Goal: Task Accomplishment & Management: Use online tool/utility

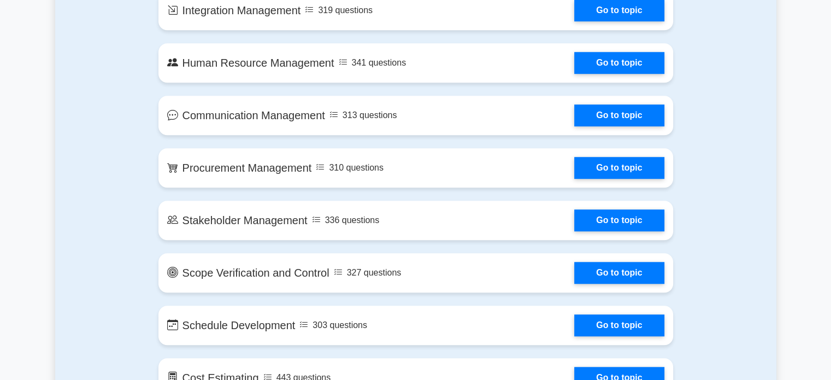
scroll to position [918, 0]
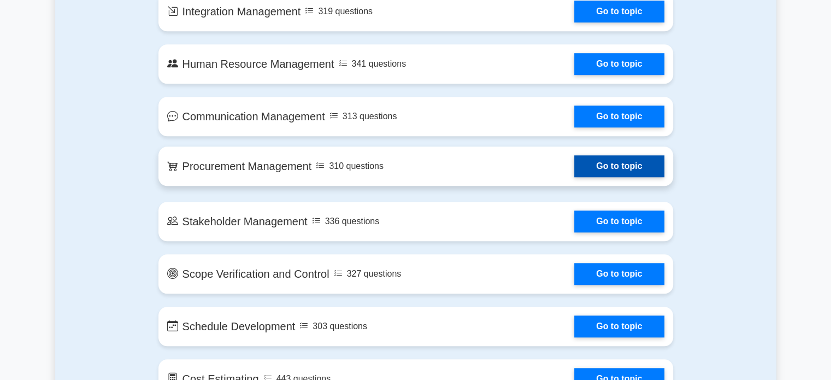
click at [582, 174] on link "Go to topic" at bounding box center [619, 166] width 90 height 22
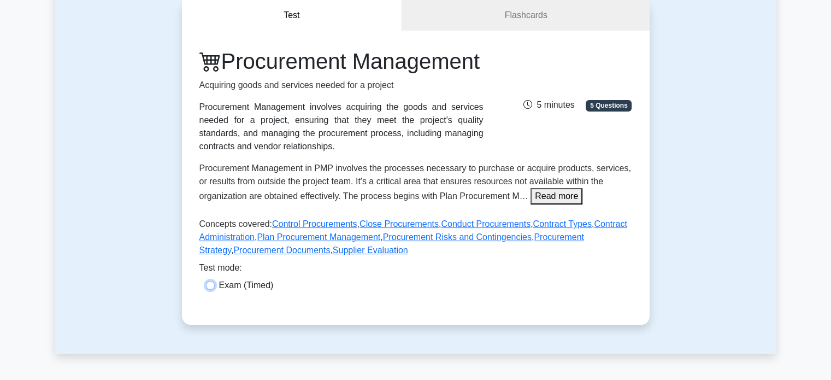
click at [208, 285] on input "Exam (Timed)" at bounding box center [210, 285] width 9 height 9
radio input "true"
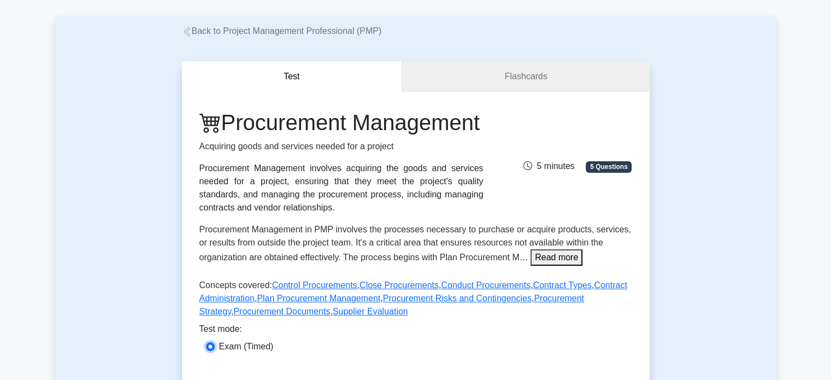
scroll to position [37, 0]
